Goal: Entertainment & Leisure: Browse casually

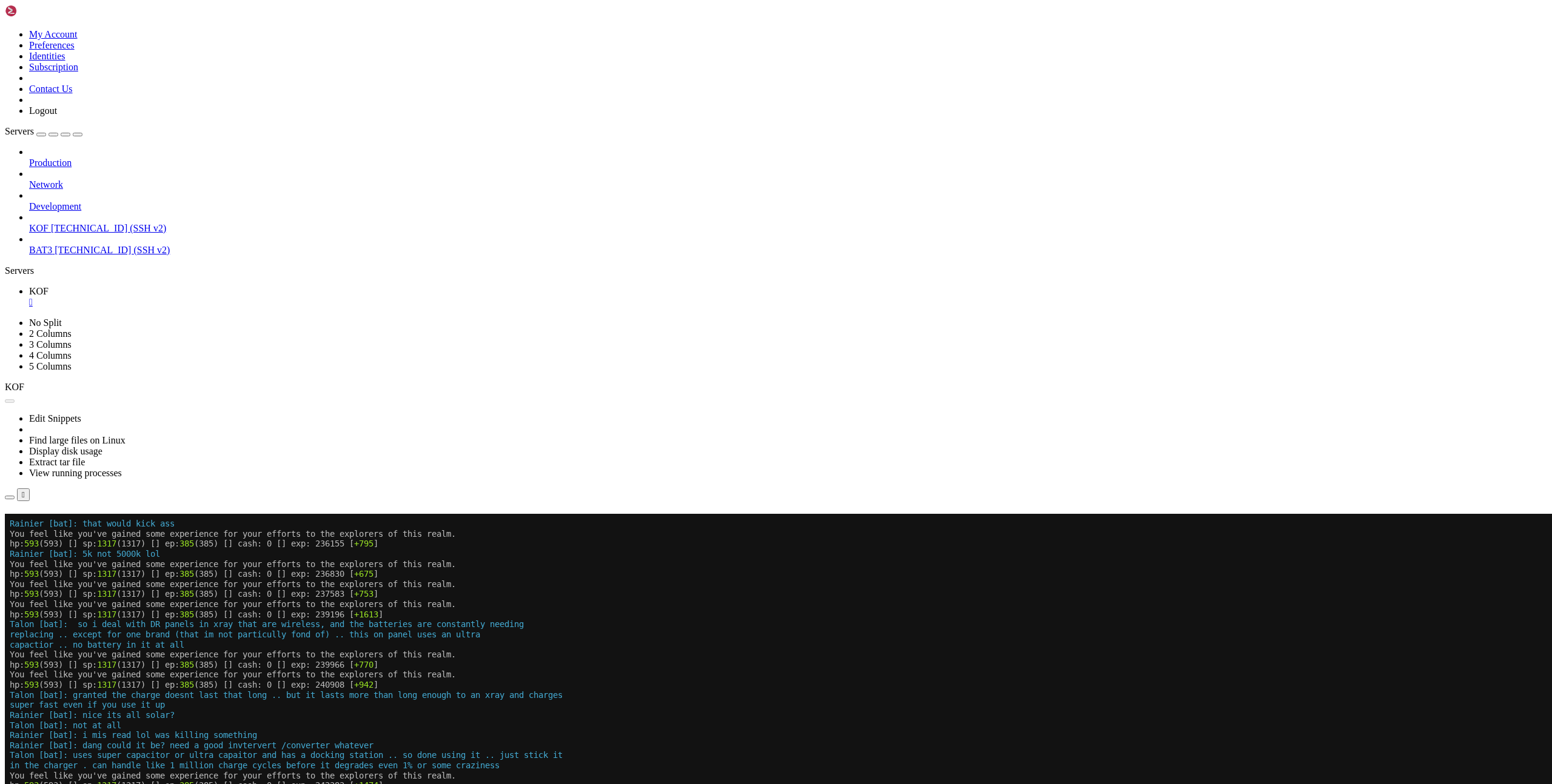
click at [54, 525] on button "Reconnect" at bounding box center [28, 531] width 48 height 13
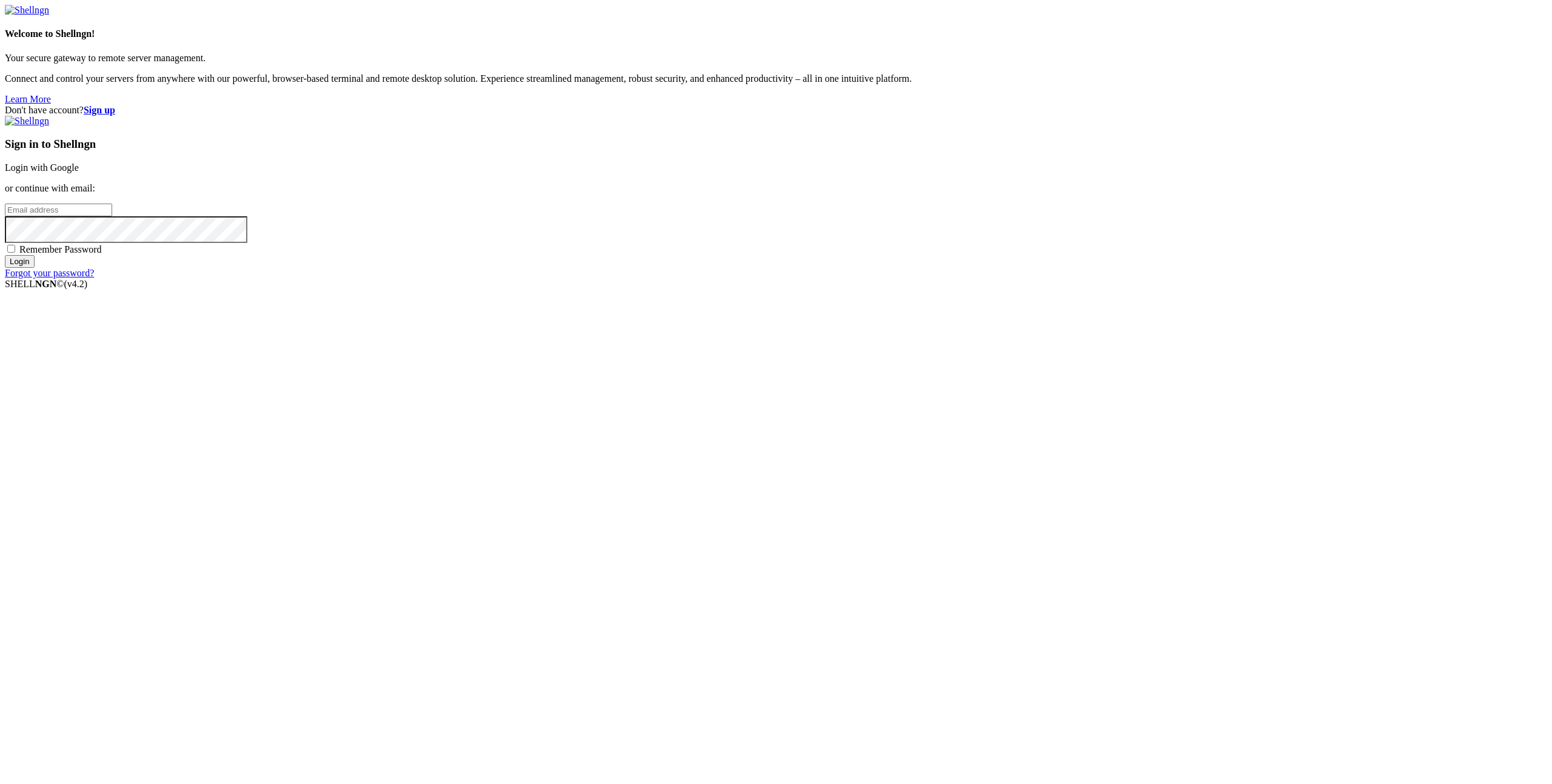
type input "[EMAIL_ADDRESS][DOMAIN_NAME]"
click at [34, 268] on input "Login" at bounding box center [19, 261] width 30 height 13
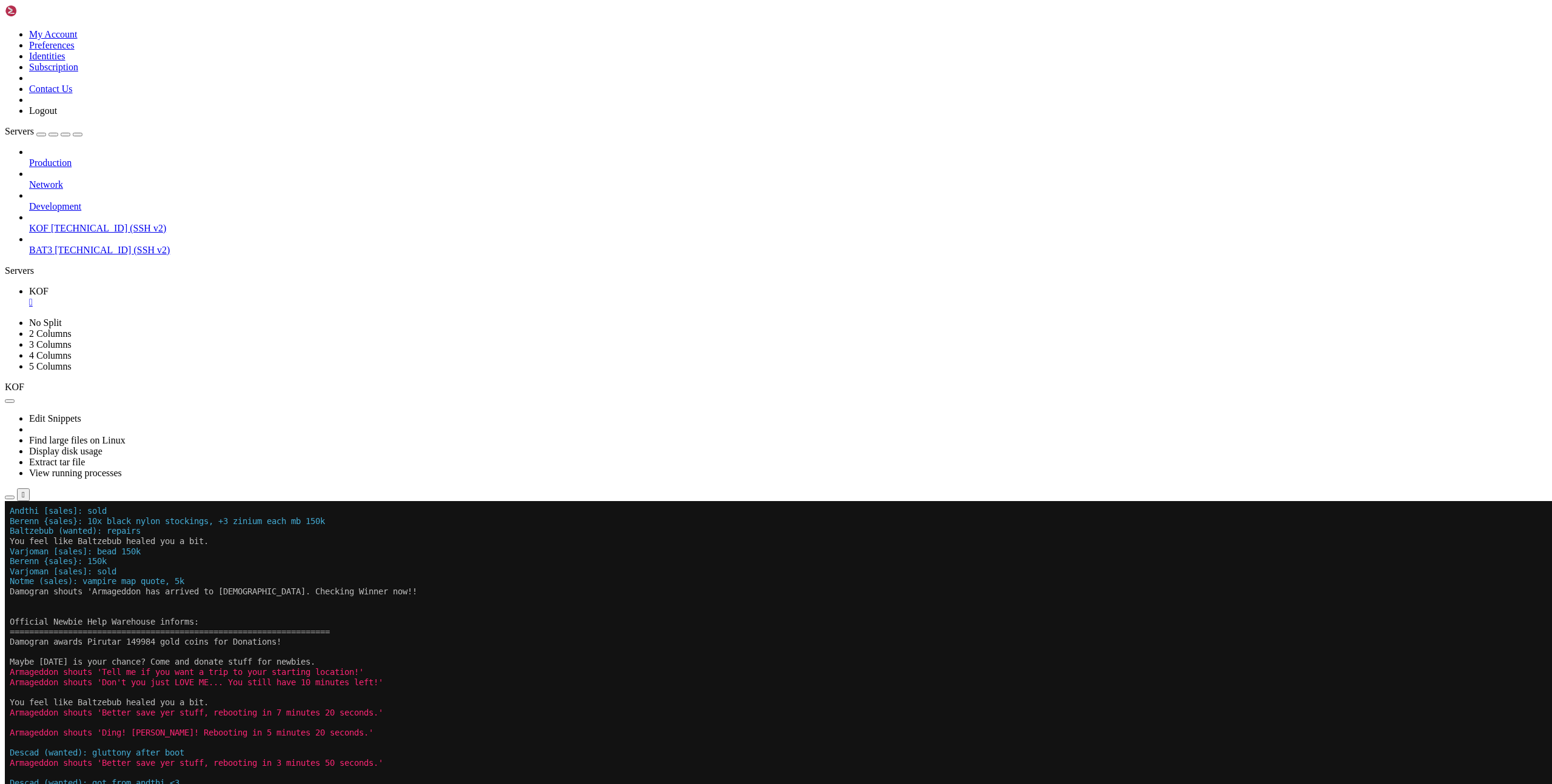
scroll to position [161, 0]
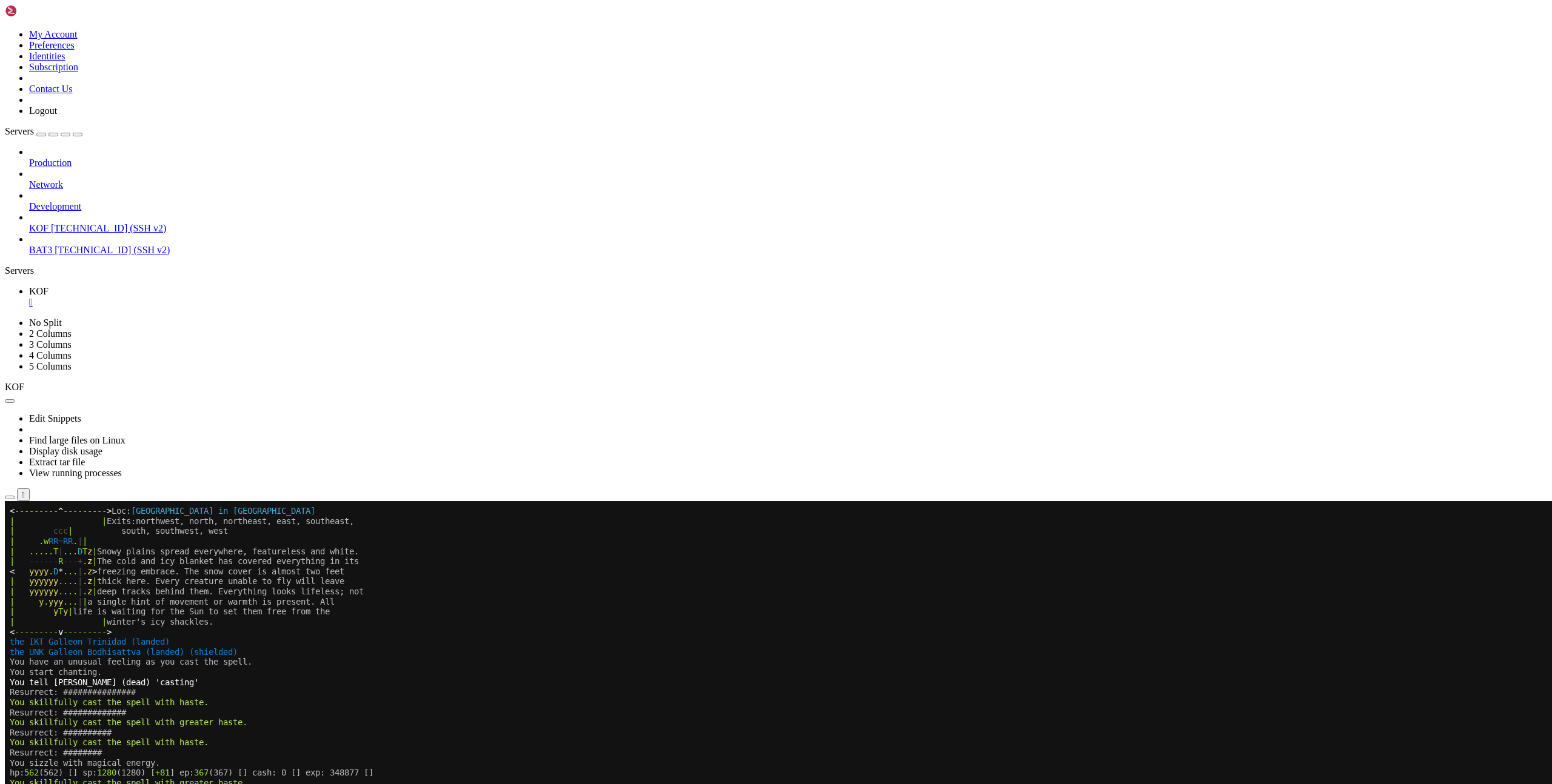
click at [894, 573] on x-row "< yyyy . D * ... | . z > freezing embrace. The snow cover is almost two feet" at bounding box center [704, 572] width 1388 height 11
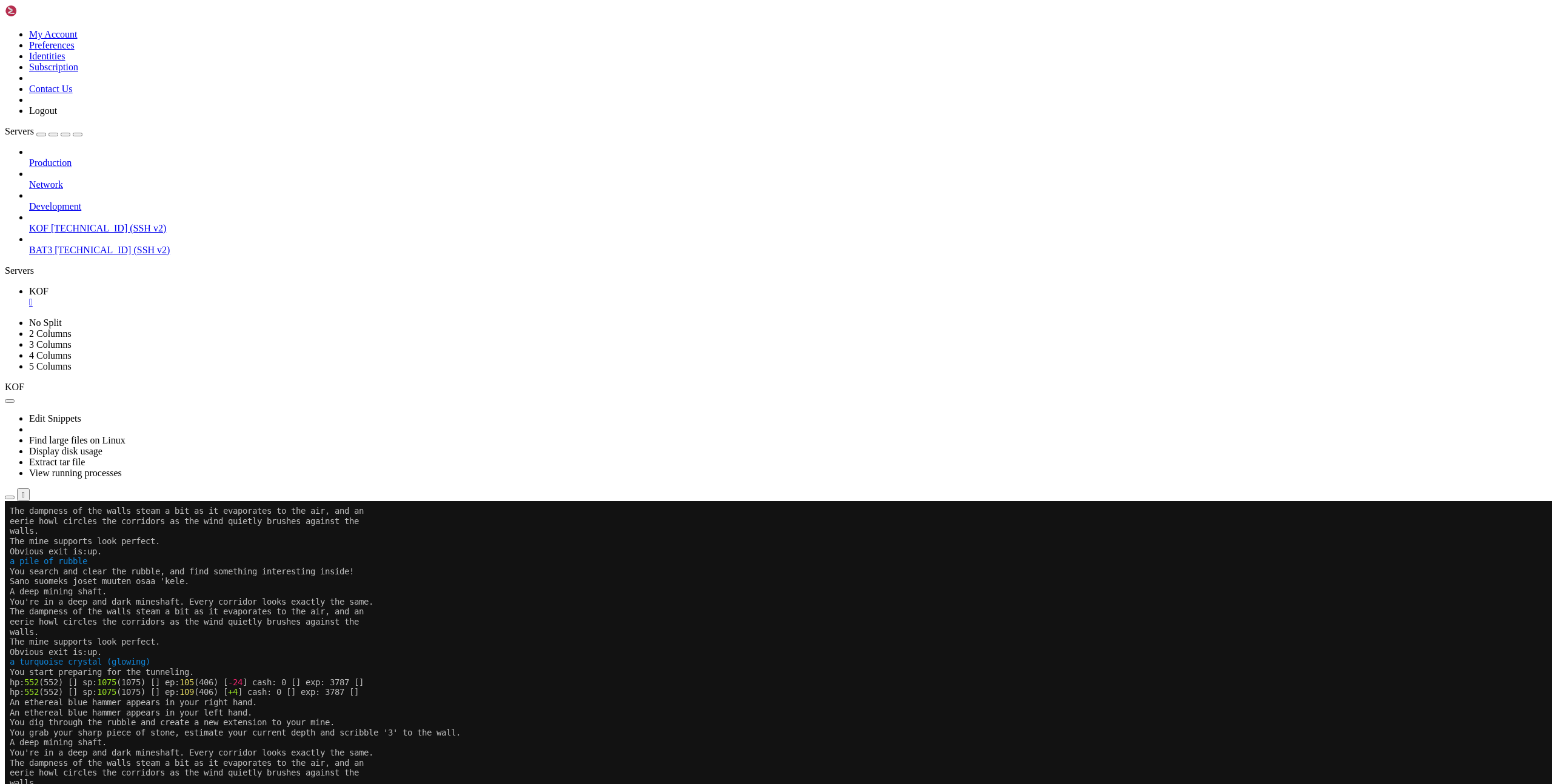
scroll to position [161, 0]
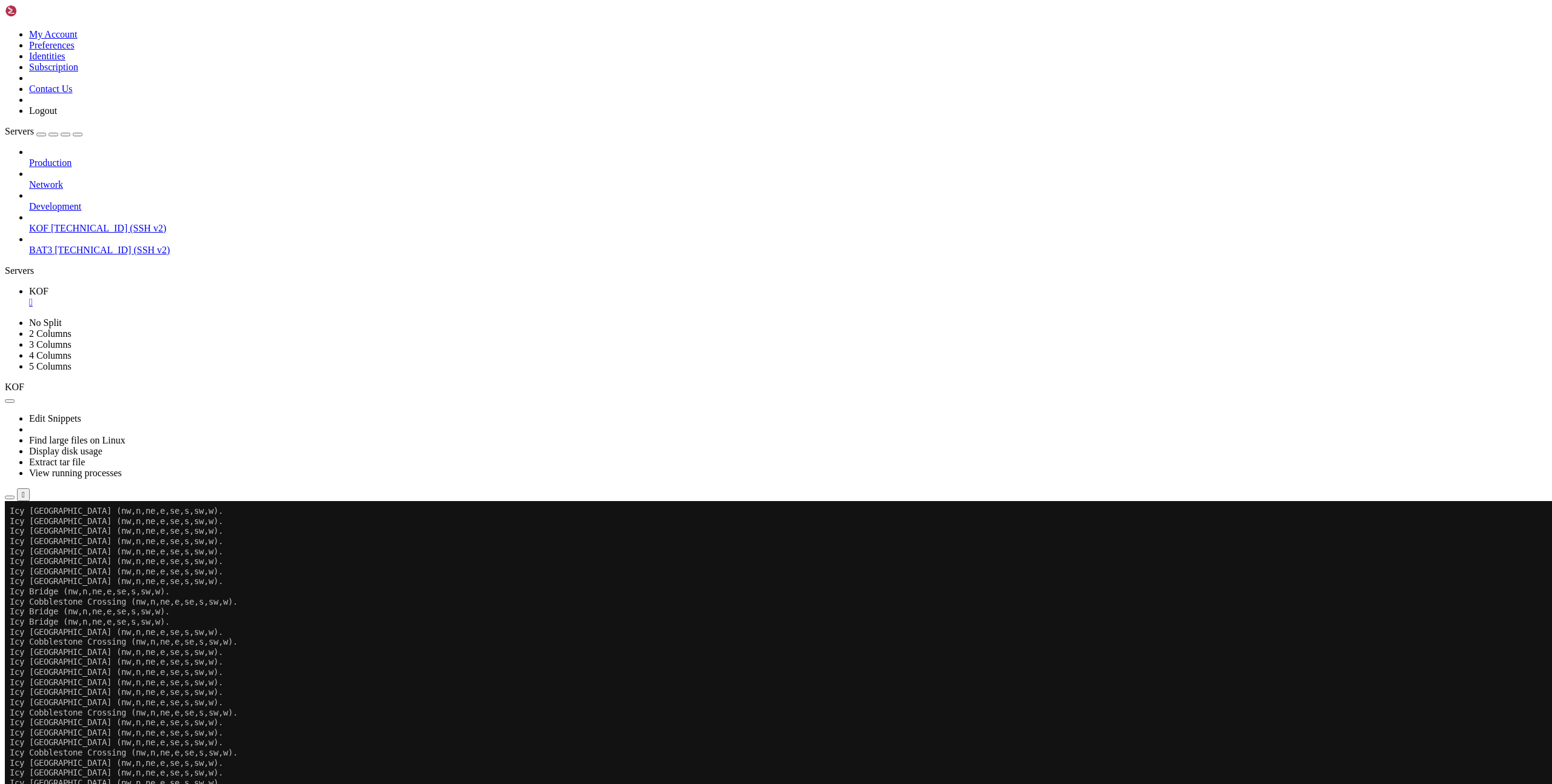
scroll to position [534, 0]
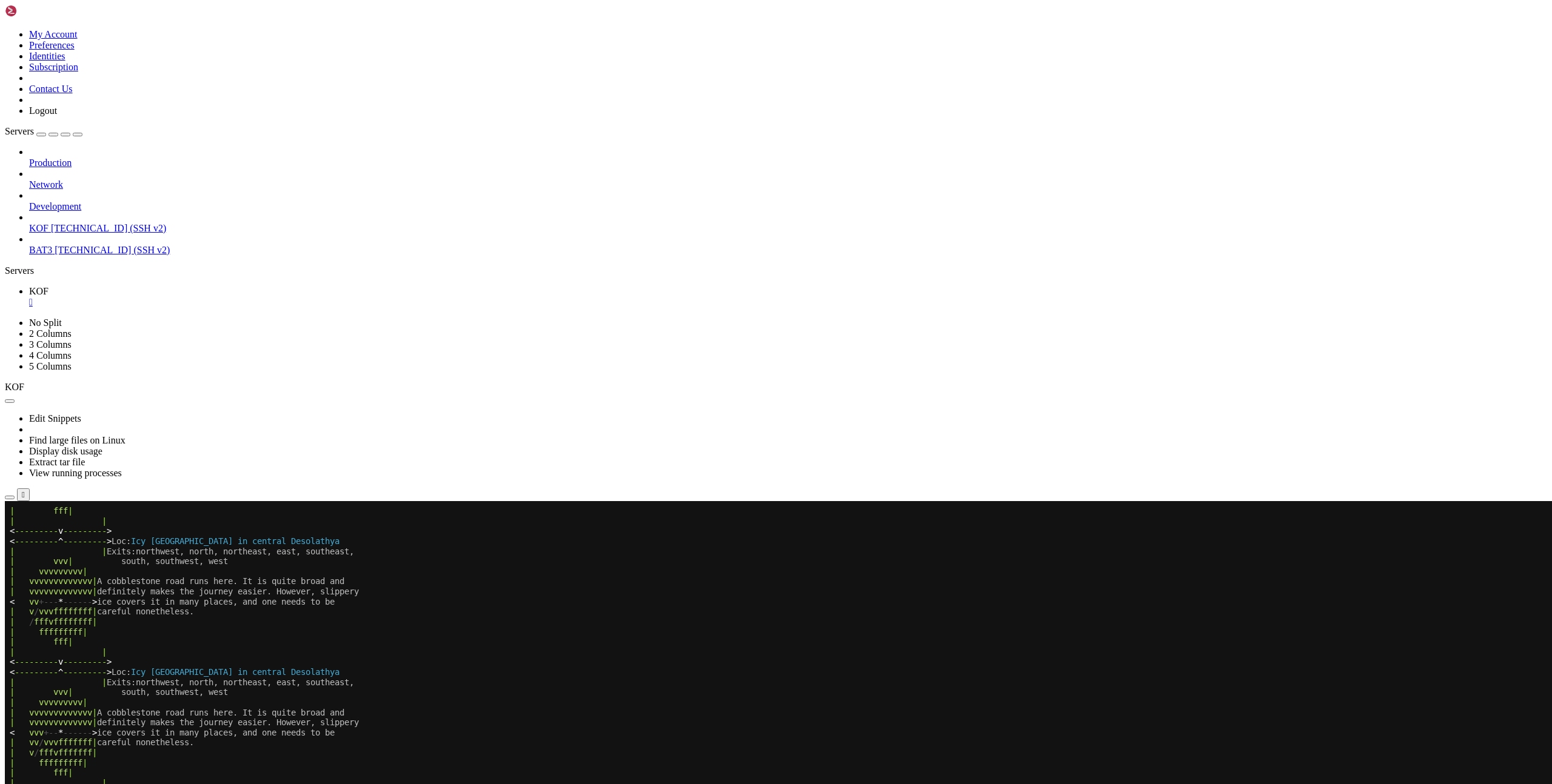
scroll to position [534, 0]
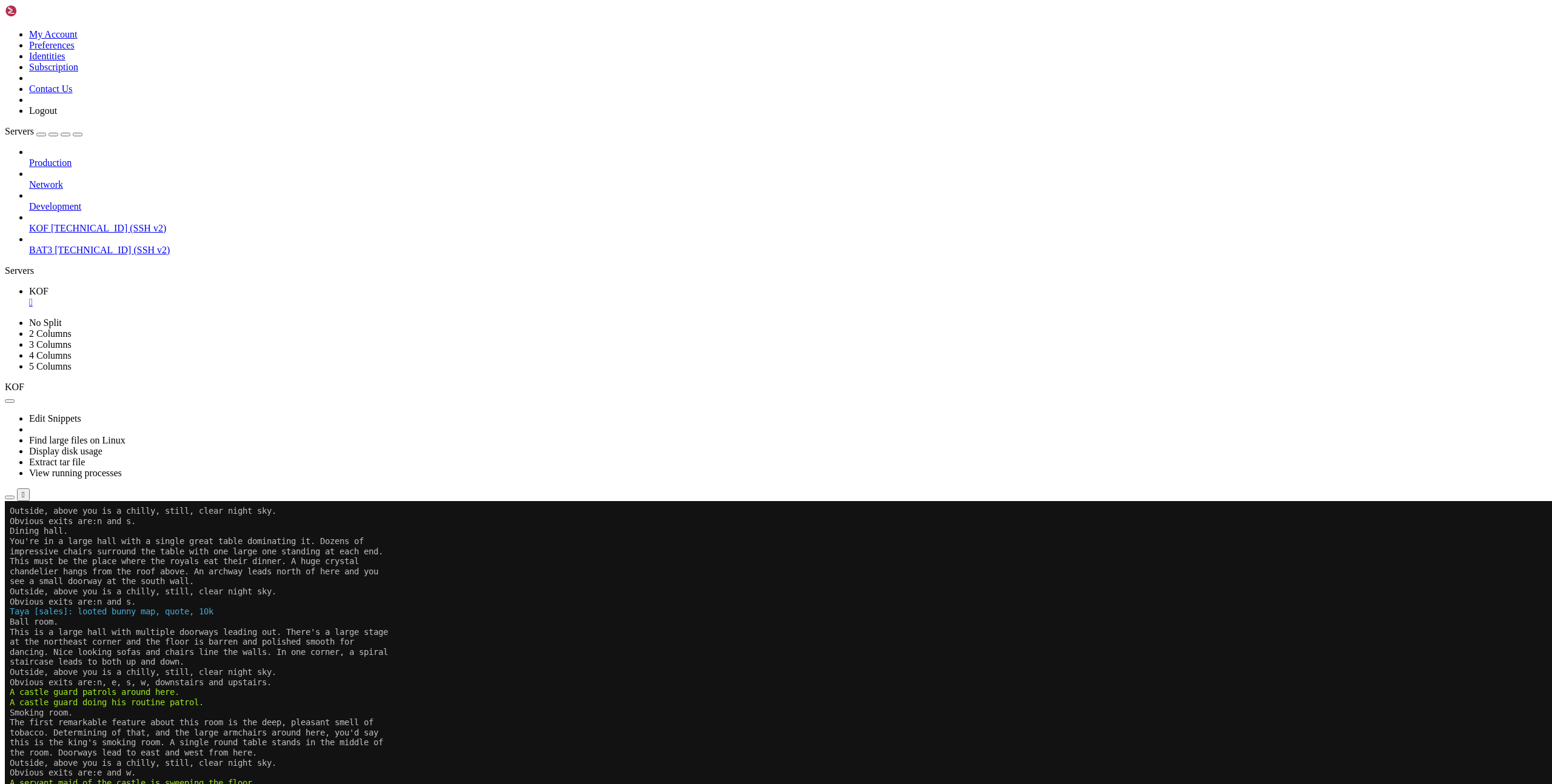
scroll to position [534, 0]
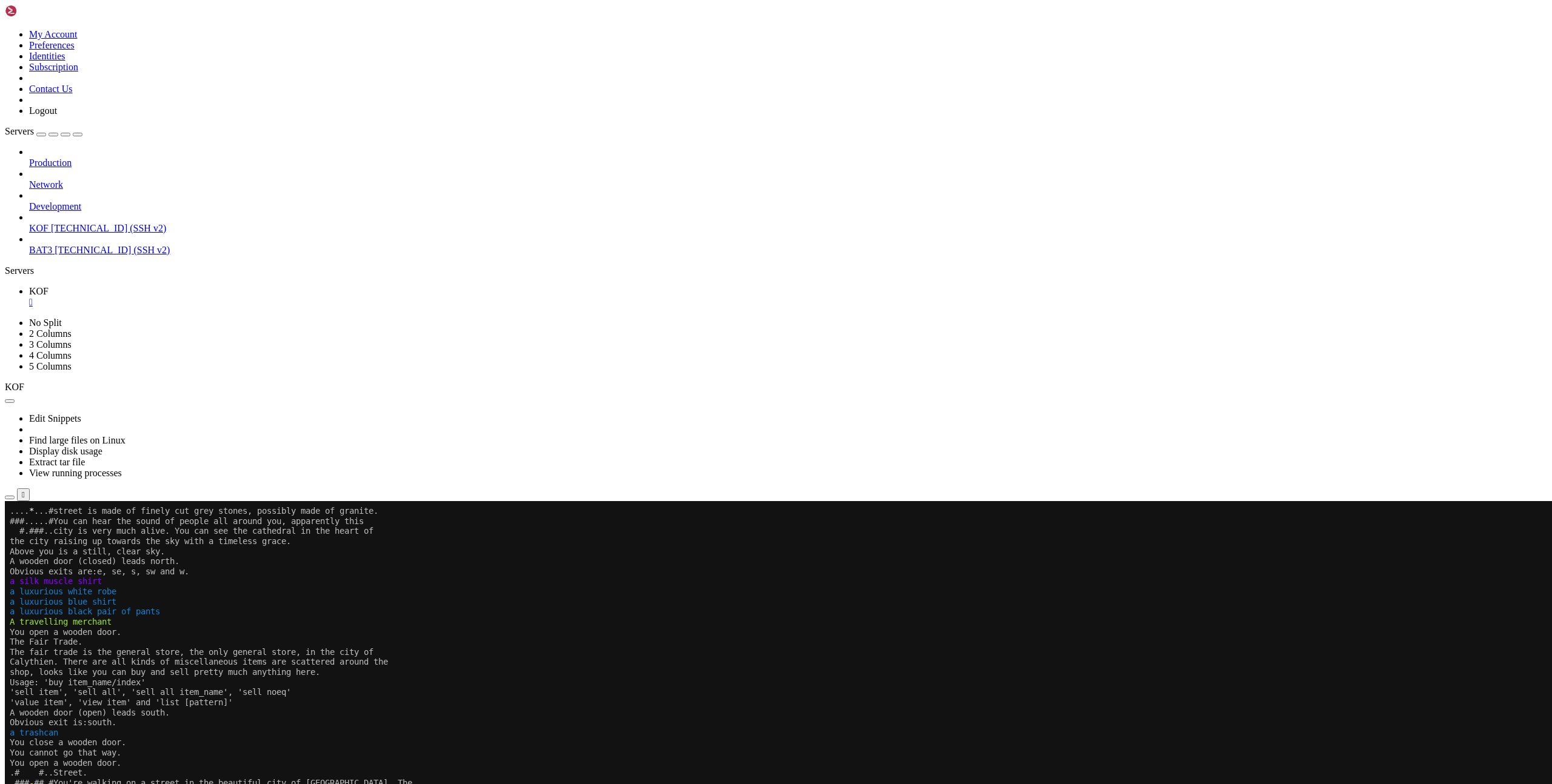
scroll to position [534, 0]
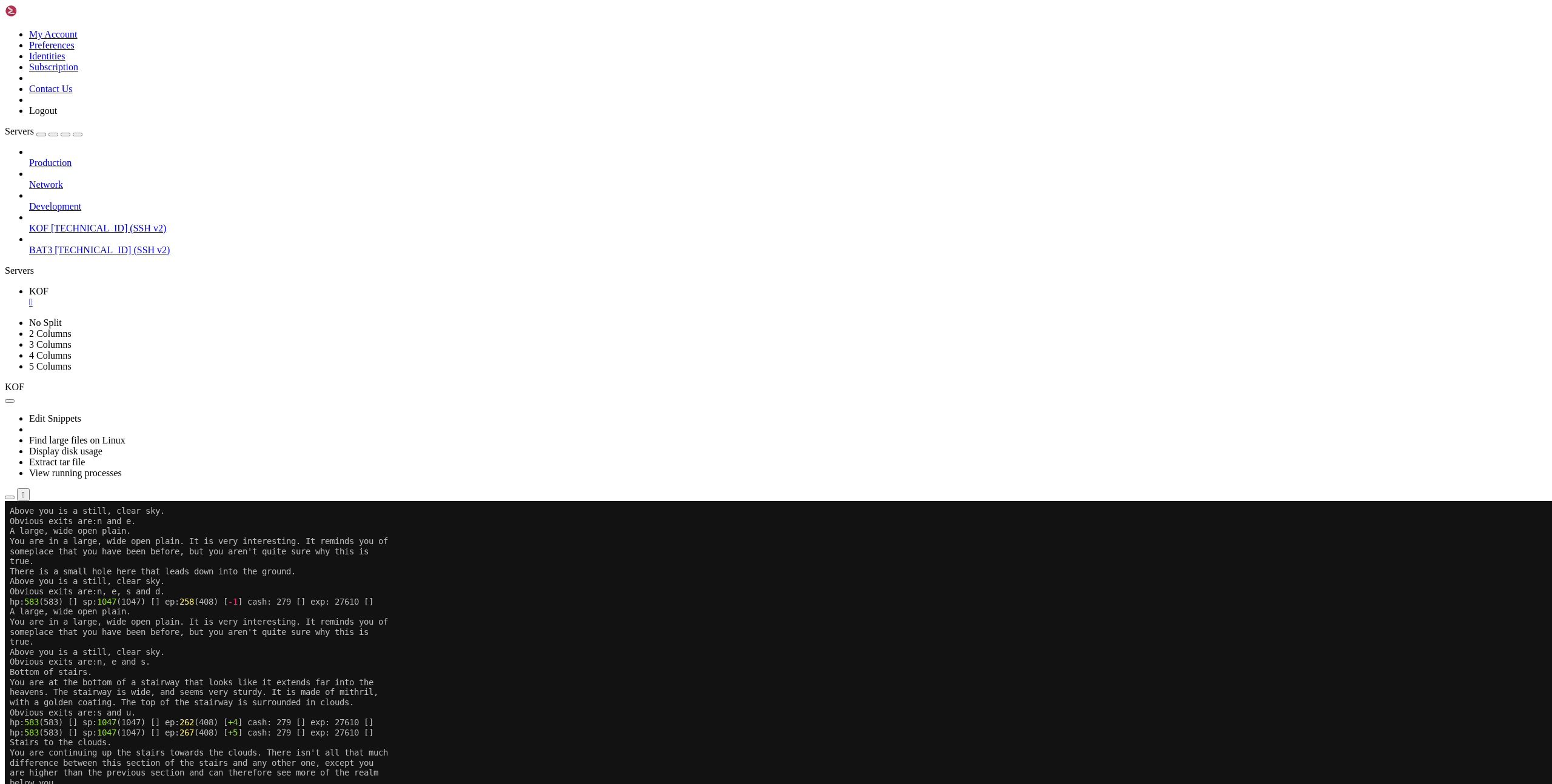
scroll to position [534, 0]
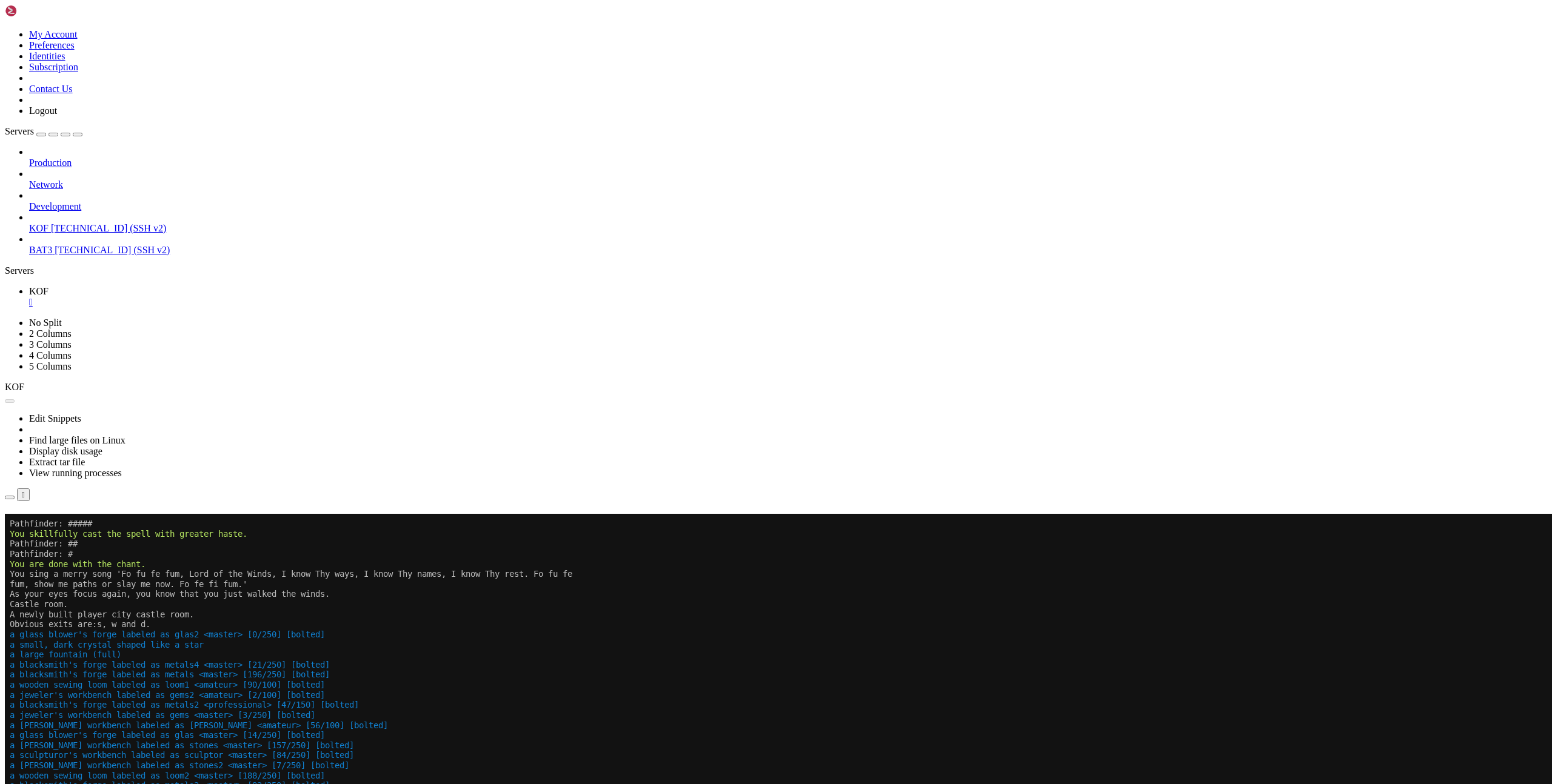
drag, startPoint x: 854, startPoint y: 207, endPoint x: 703, endPoint y: 177, distance: 154.0
click at [54, 525] on button "Reconnect" at bounding box center [28, 531] width 48 height 13
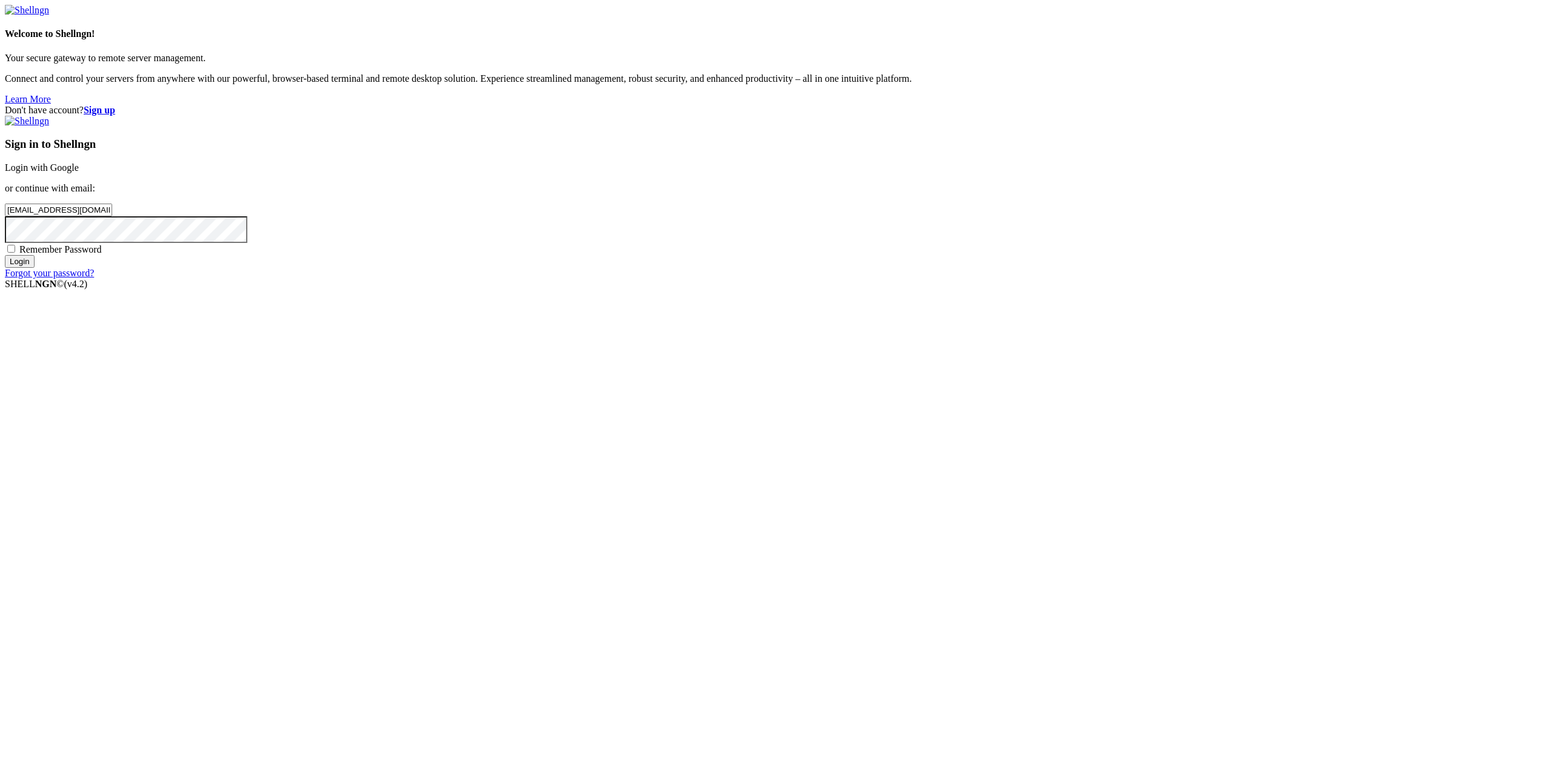
click at [34, 268] on input "Login" at bounding box center [19, 261] width 30 height 13
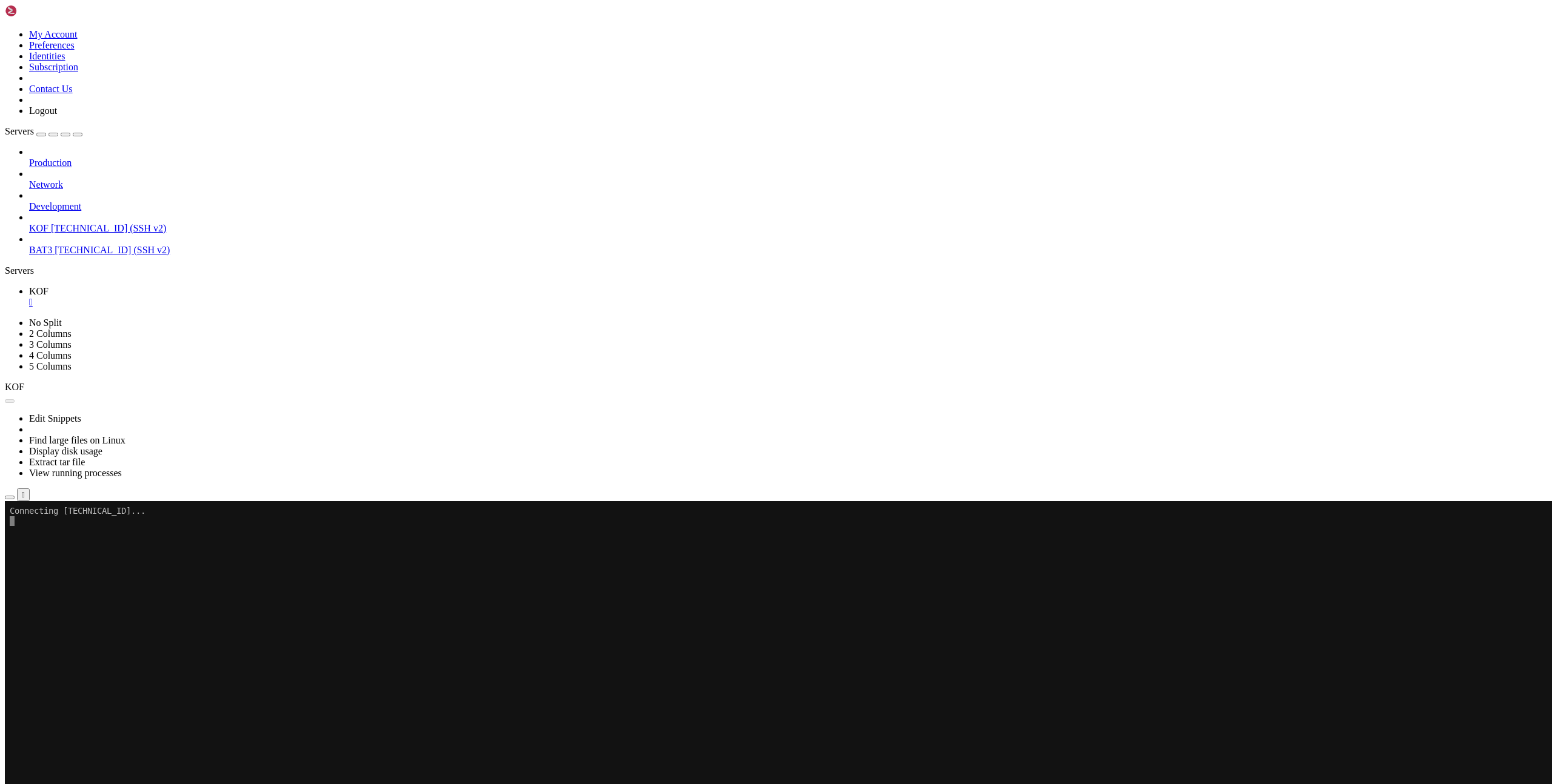
scroll to position [534, 0]
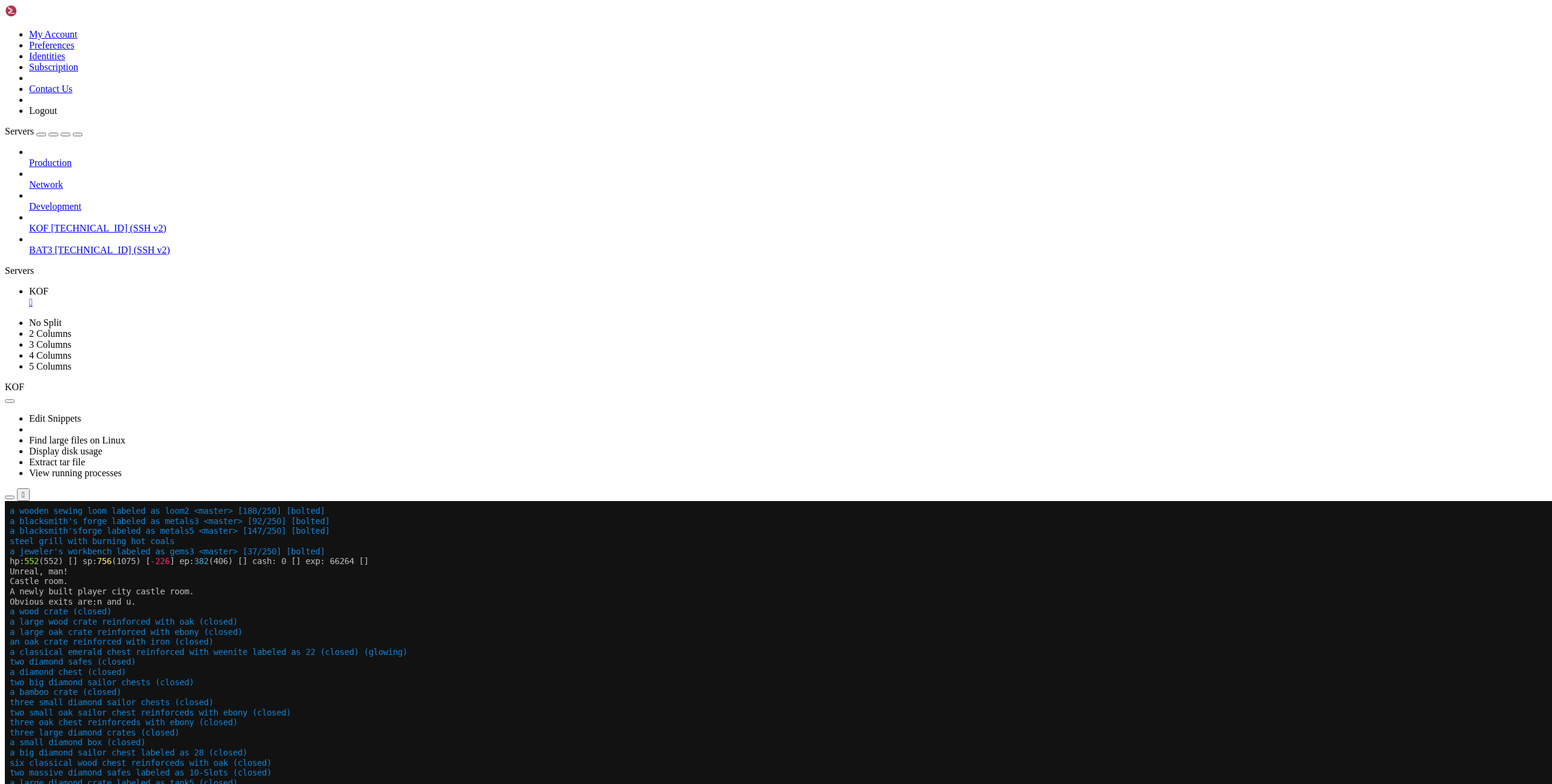
click at [945, 658] on x-row "two diamond safes (closed)" at bounding box center [704, 662] width 1388 height 11
